Goal: Task Accomplishment & Management: Manage account settings

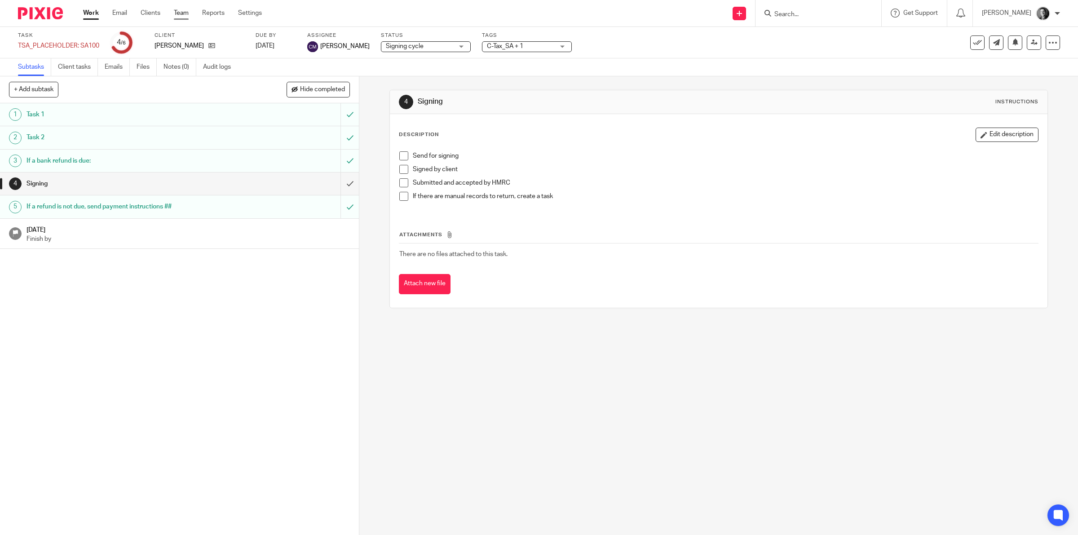
click at [184, 11] on link "Team" at bounding box center [181, 13] width 15 height 9
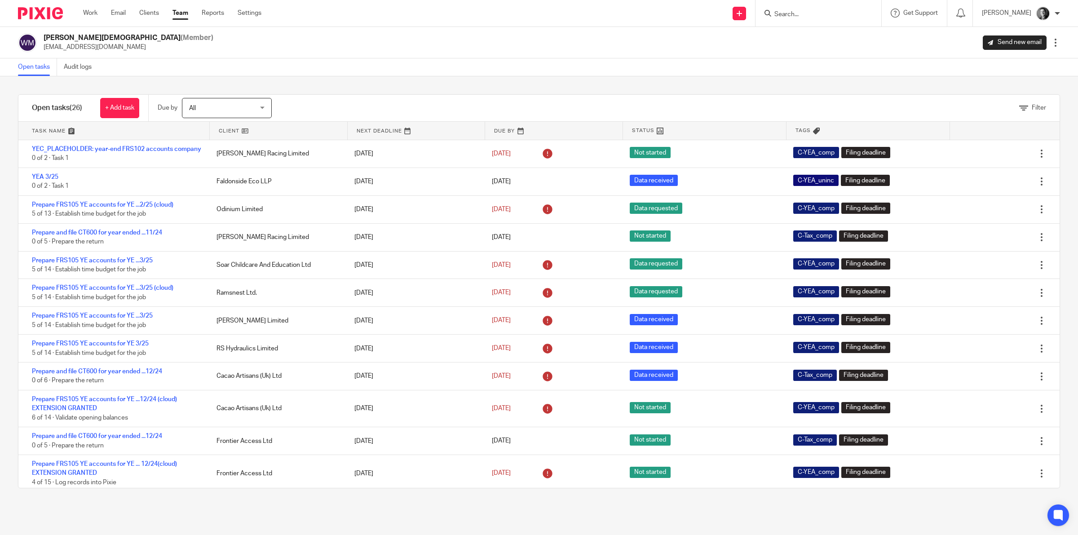
click at [231, 131] on link at bounding box center [279, 131] width 138 height 18
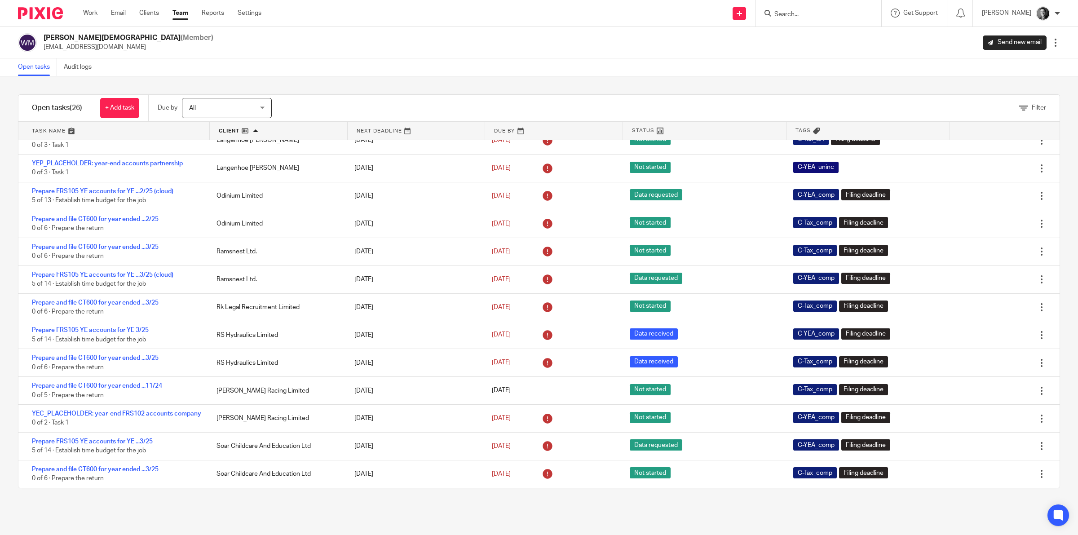
scroll to position [403, 0]
click at [210, 11] on link "Reports" at bounding box center [213, 13] width 22 height 9
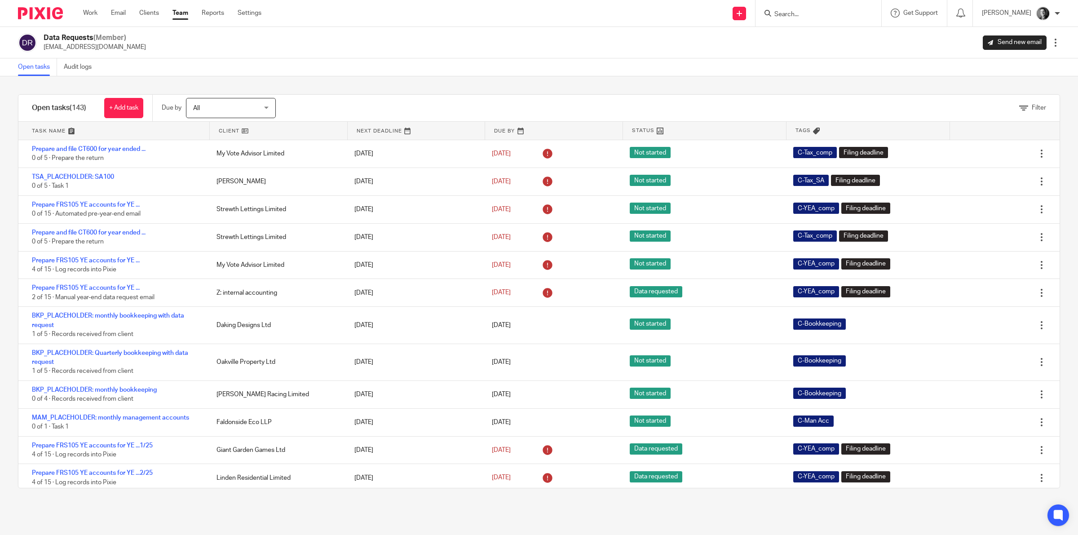
click at [235, 129] on link at bounding box center [279, 131] width 138 height 18
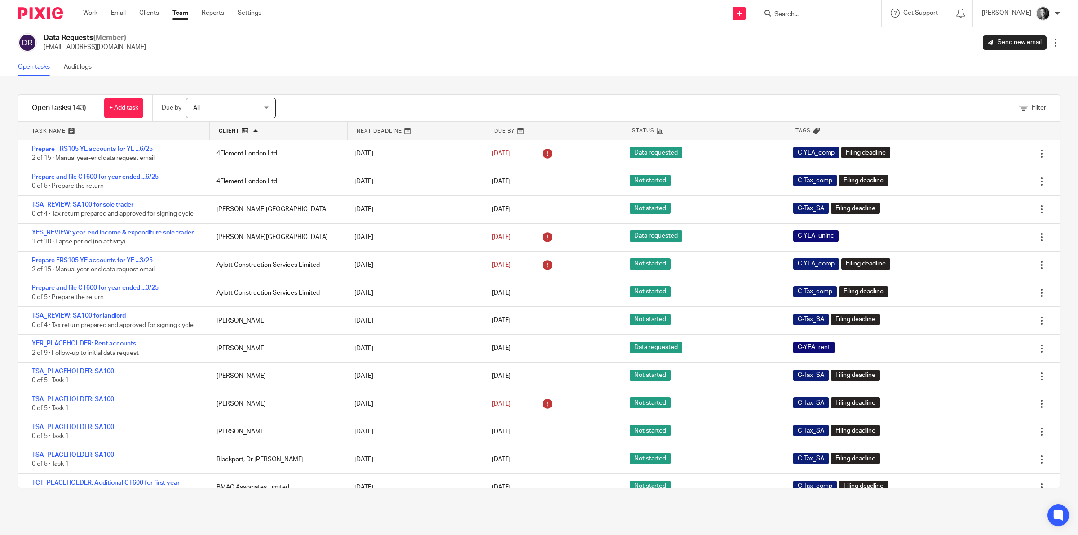
click at [259, 112] on span "All" at bounding box center [226, 107] width 66 height 19
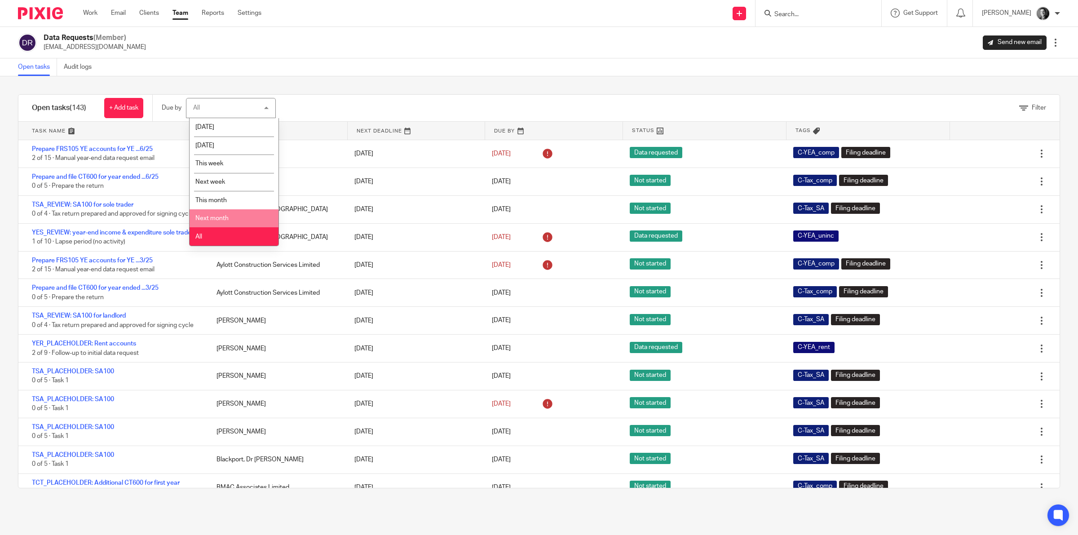
click at [346, 71] on div "Open tasks Audit logs" at bounding box center [539, 67] width 1078 height 18
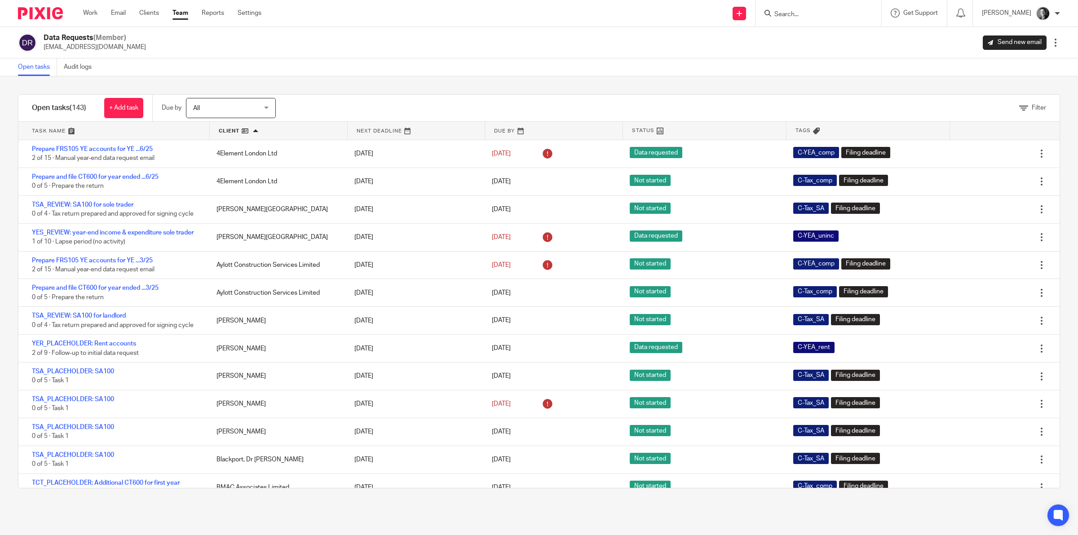
click at [491, 127] on link at bounding box center [554, 131] width 138 height 18
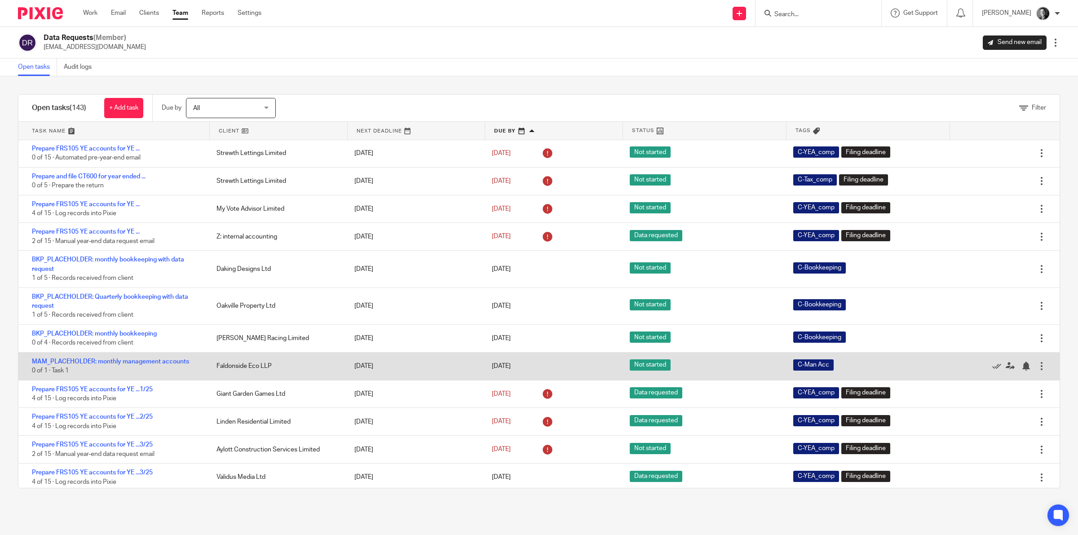
scroll to position [225, 0]
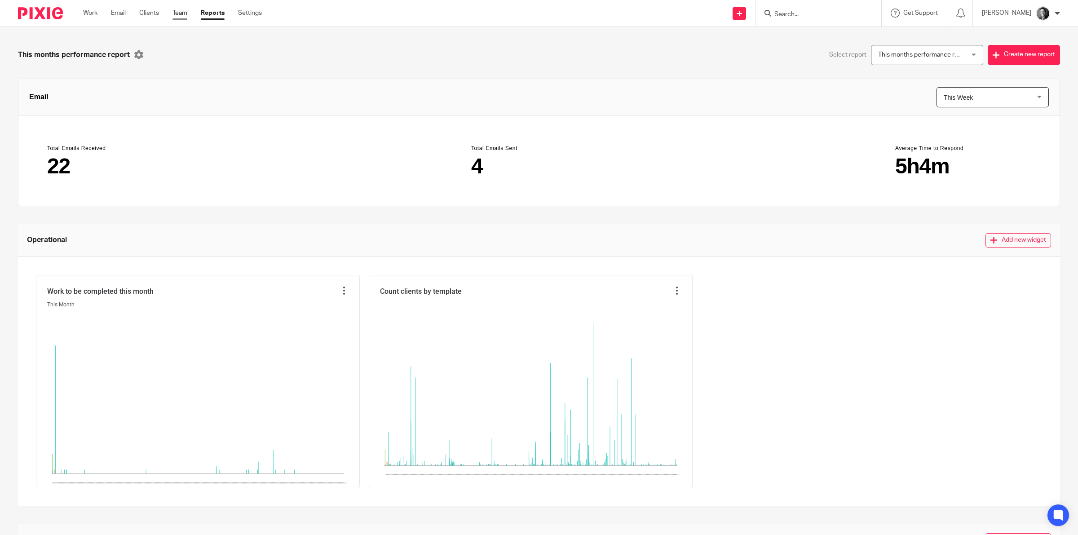
click at [187, 13] on link "Team" at bounding box center [180, 13] width 15 height 9
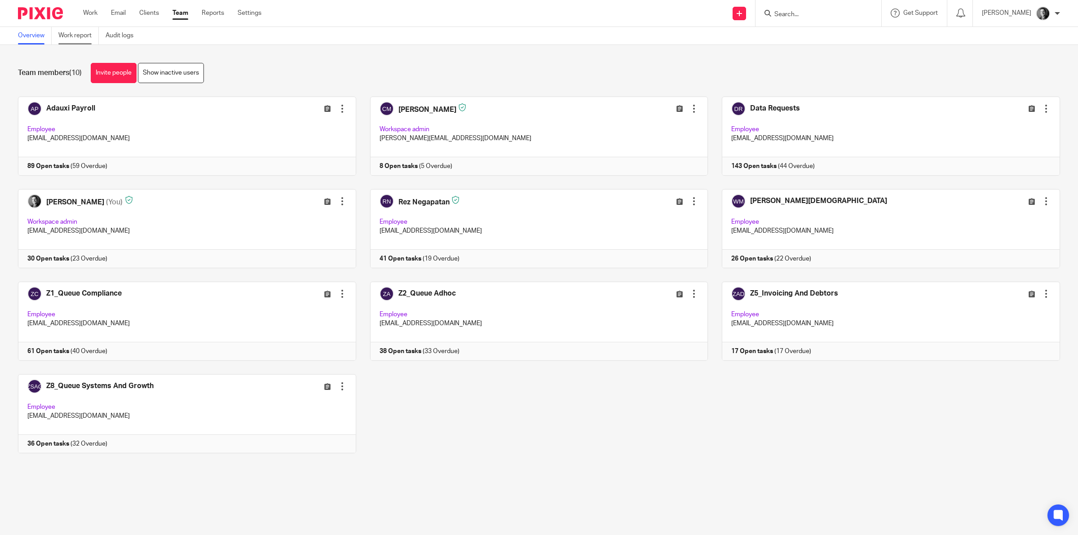
click at [88, 36] on link "Work report" at bounding box center [78, 36] width 40 height 18
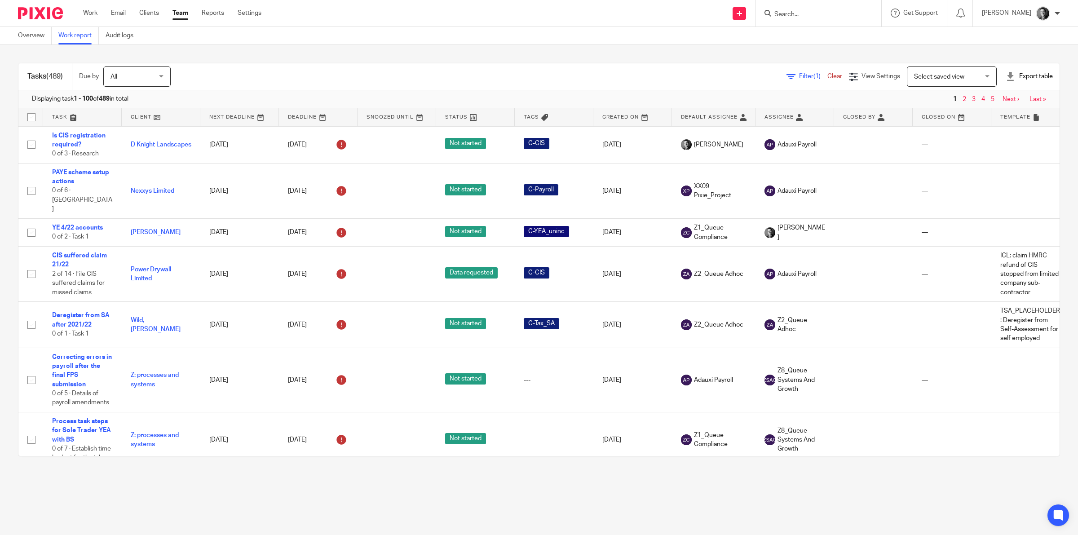
click at [954, 80] on span "Select saved view" at bounding box center [947, 76] width 66 height 19
click at [932, 109] on li "Vat tasks" at bounding box center [934, 114] width 89 height 18
